Goal: Entertainment & Leisure: Consume media (video, audio)

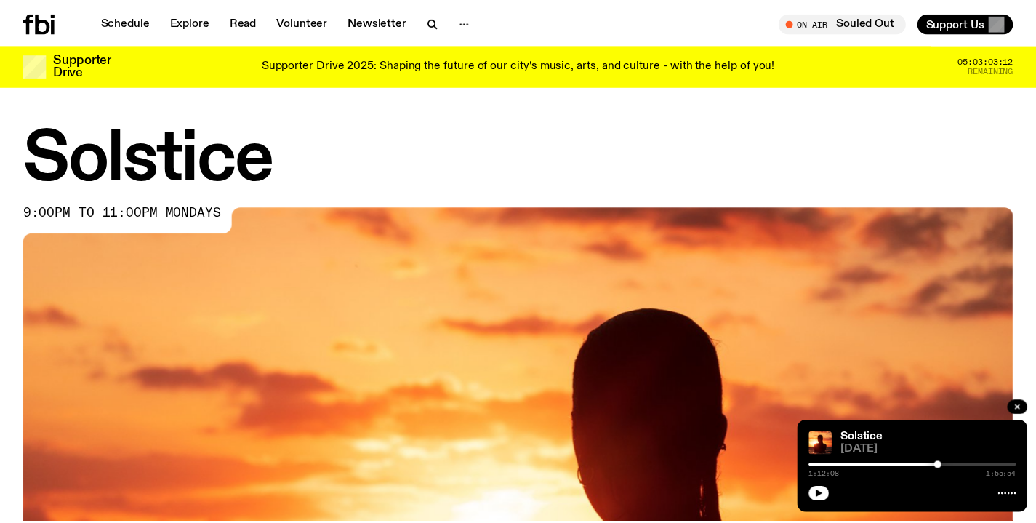
scroll to position [695, 0]
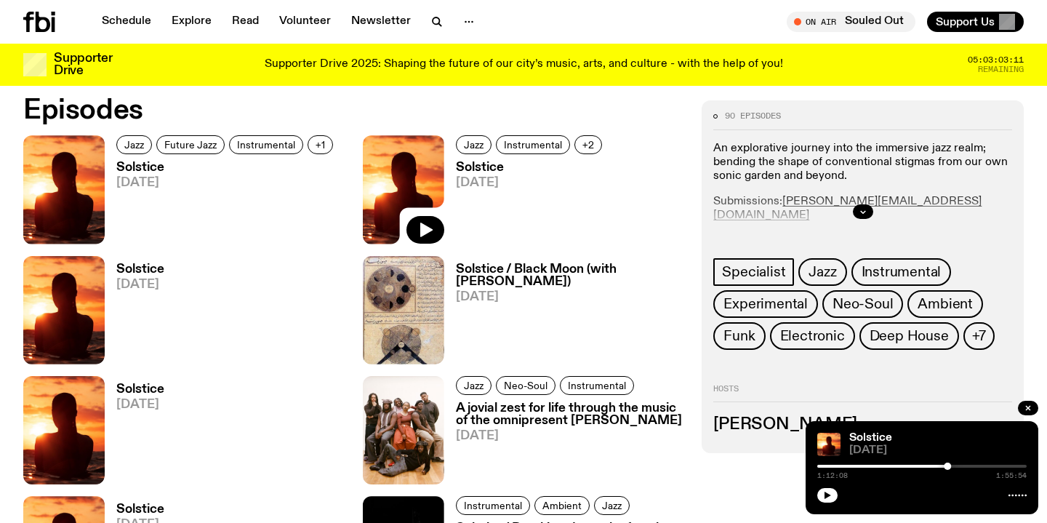
click at [830, 495] on icon "button" at bounding box center [827, 495] width 9 height 9
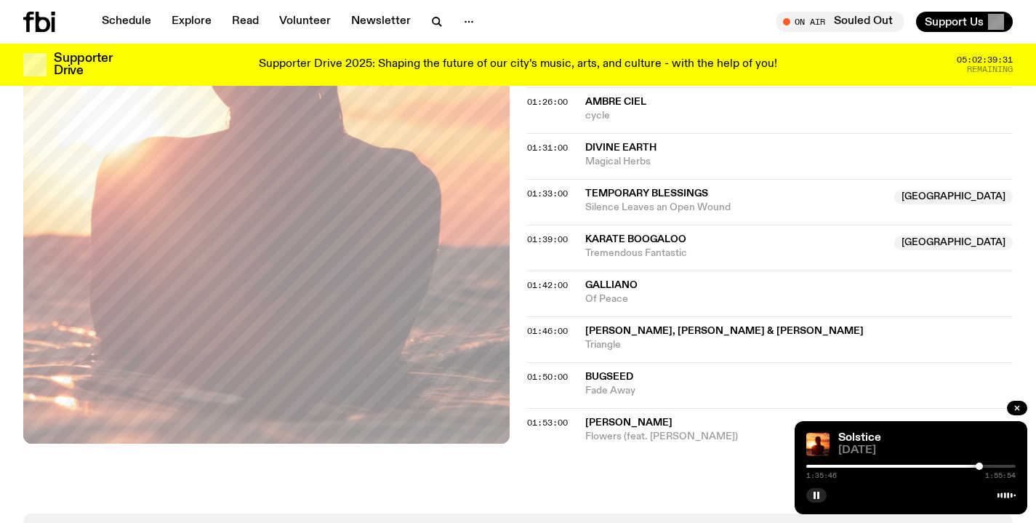
scroll to position [1212, 0]
click at [819, 496] on icon "button" at bounding box center [816, 495] width 9 height 9
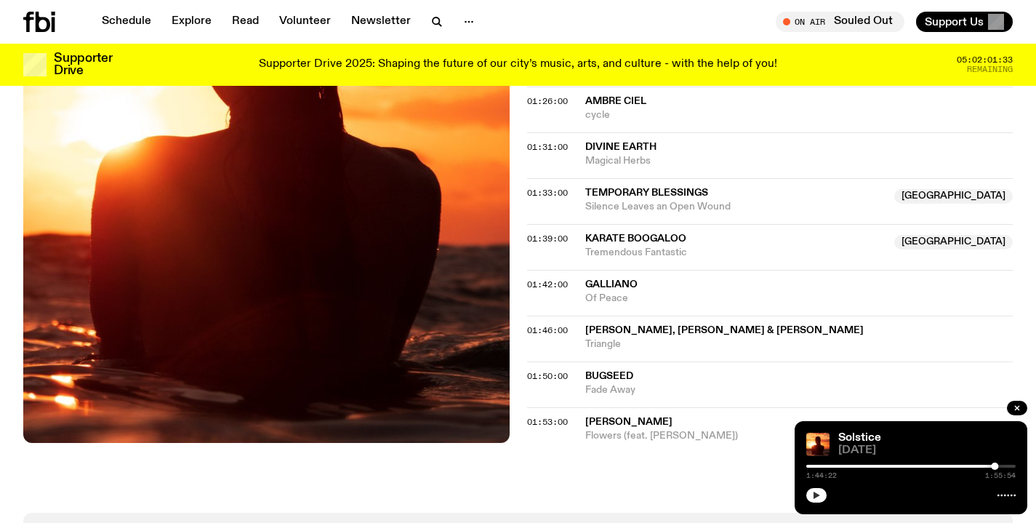
click at [815, 496] on icon "button" at bounding box center [816, 494] width 7 height 7
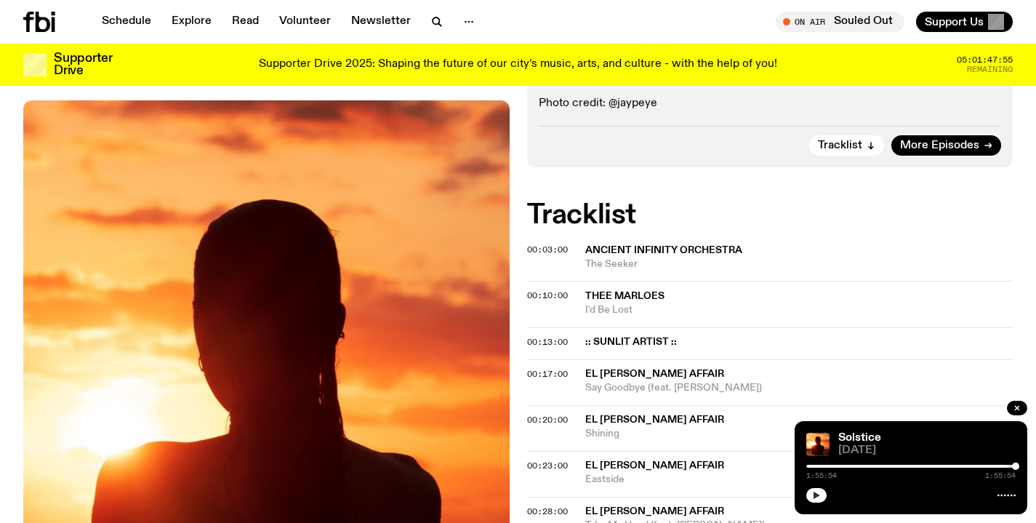
scroll to position [0, 0]
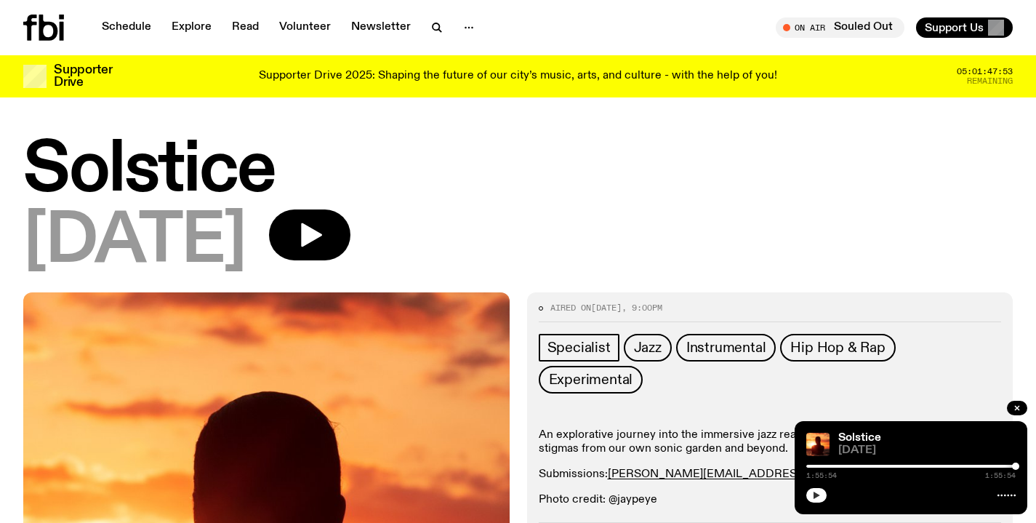
click at [43, 30] on icon at bounding box center [43, 28] width 41 height 26
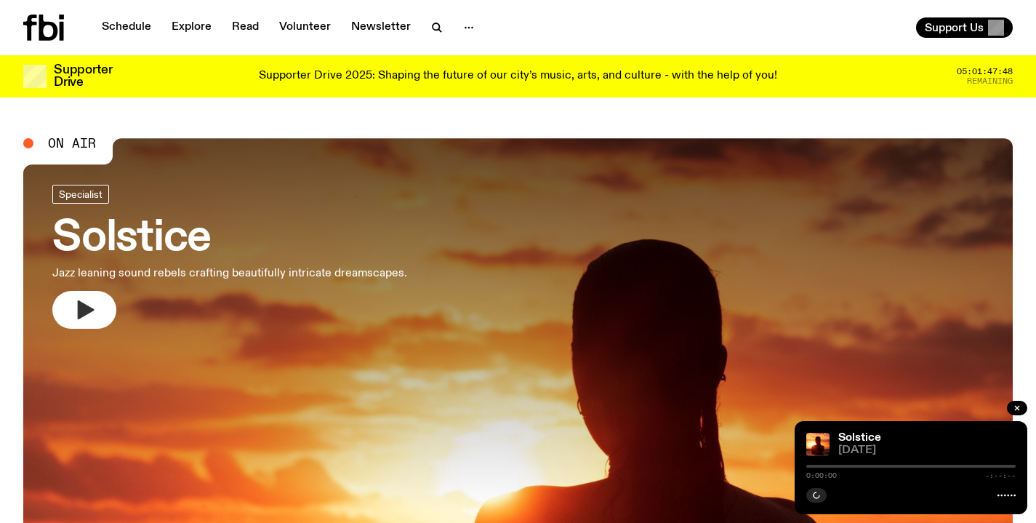
click at [81, 304] on icon "button" at bounding box center [86, 309] width 17 height 19
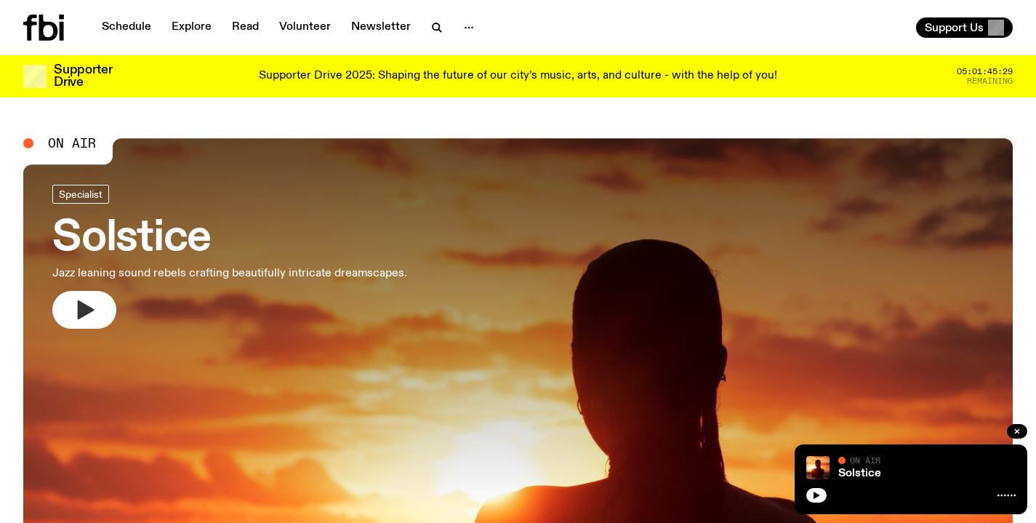
click at [96, 309] on button "button" at bounding box center [84, 310] width 64 height 38
